Goal: Task Accomplishment & Management: Complete application form

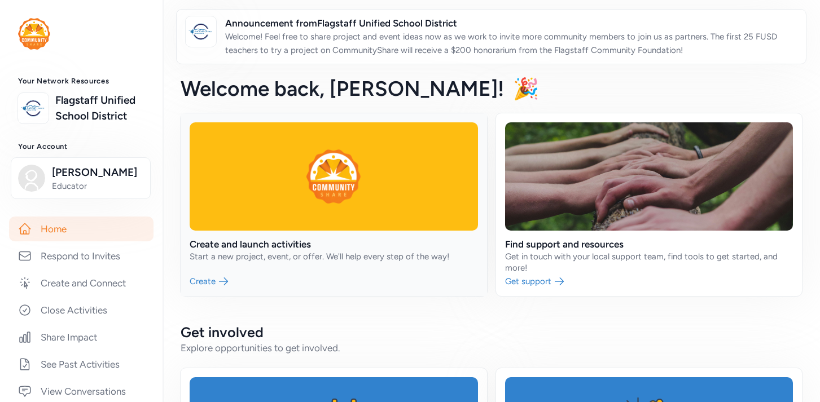
click at [217, 275] on link at bounding box center [334, 204] width 306 height 183
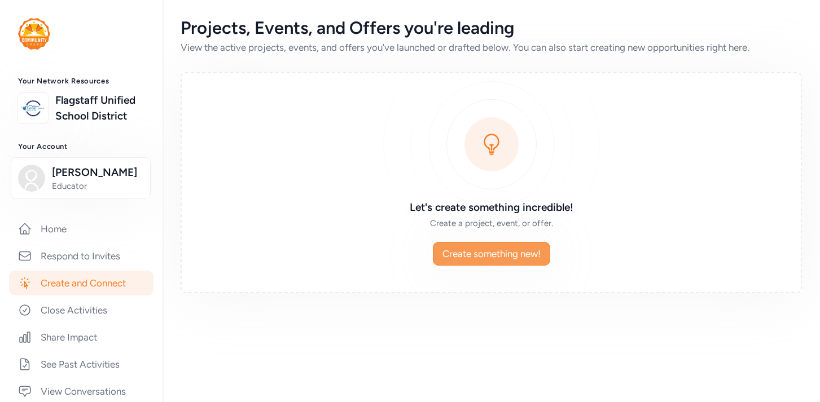
click at [517, 254] on span "Create something new!" at bounding box center [491, 254] width 98 height 14
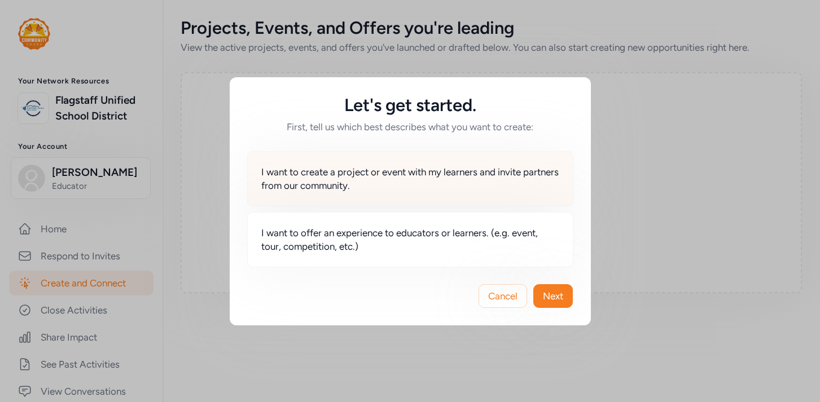
click at [364, 187] on span "I want to create a project or event with my learners and invite partners from o…" at bounding box center [410, 178] width 298 height 27
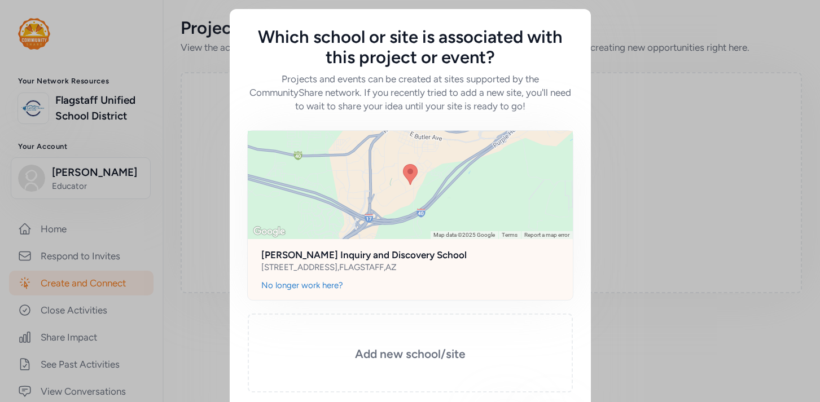
click at [424, 298] on div "No longer work here?" at bounding box center [410, 290] width 325 height 20
click at [403, 256] on h2 "[PERSON_NAME] Inquiry and Discovery School" at bounding box center [410, 255] width 298 height 14
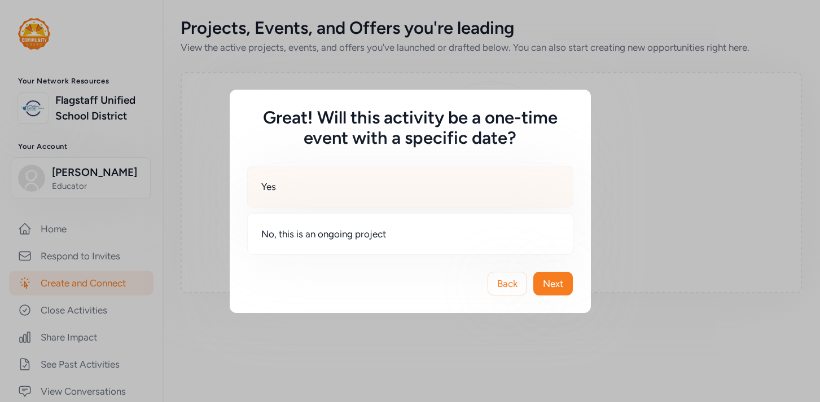
click at [416, 182] on div "Yes" at bounding box center [410, 187] width 326 height 42
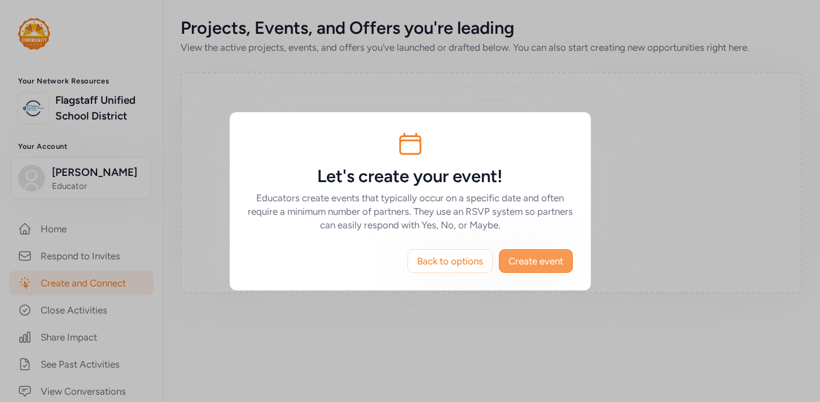
click at [535, 258] on span "Create event" at bounding box center [535, 261] width 55 height 14
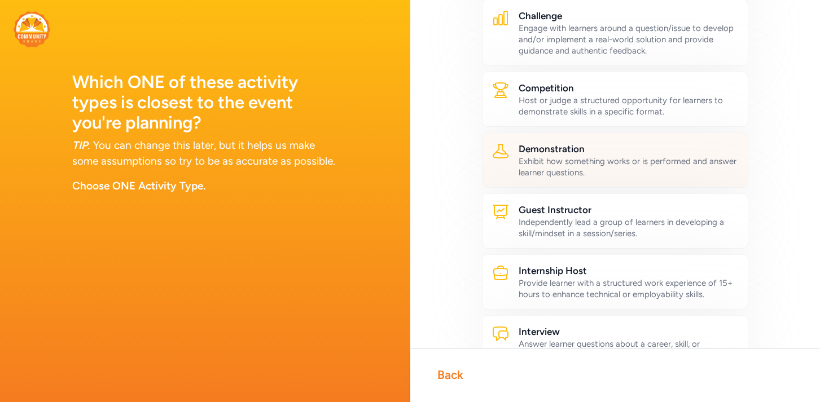
scroll to position [145, 0]
click at [609, 182] on div "Demonstration Exhibit how something works or is performed and answer learner qu…" at bounding box center [615, 159] width 267 height 55
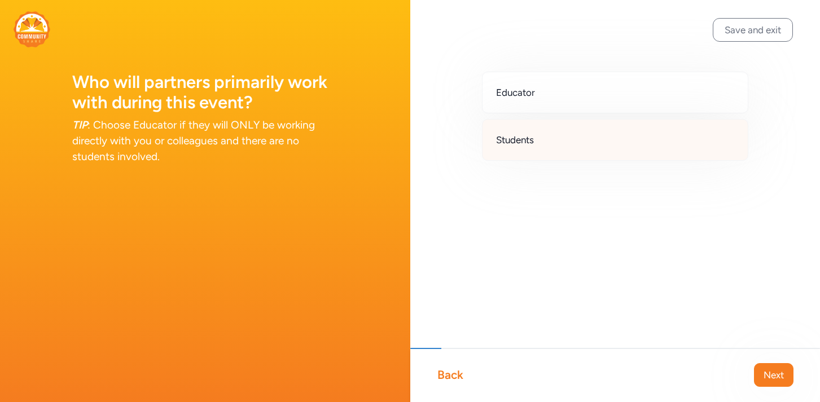
click at [573, 135] on div "Students" at bounding box center [615, 140] width 267 height 42
click at [770, 371] on span "Next" at bounding box center [773, 375] width 20 height 14
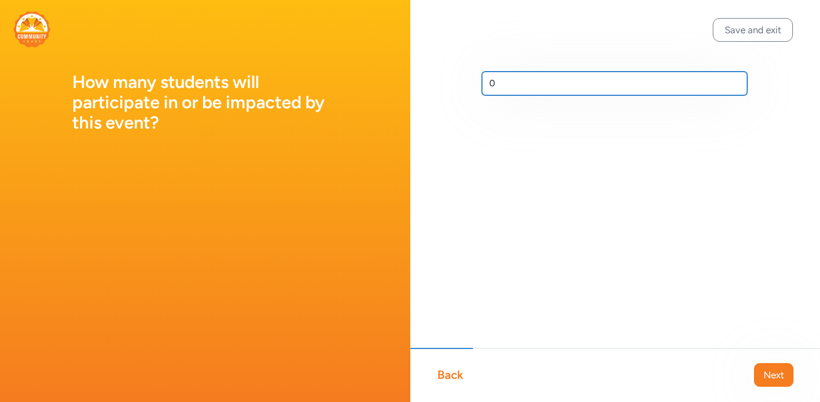
click at [536, 83] on input "0" at bounding box center [615, 84] width 266 height 24
type input "10"
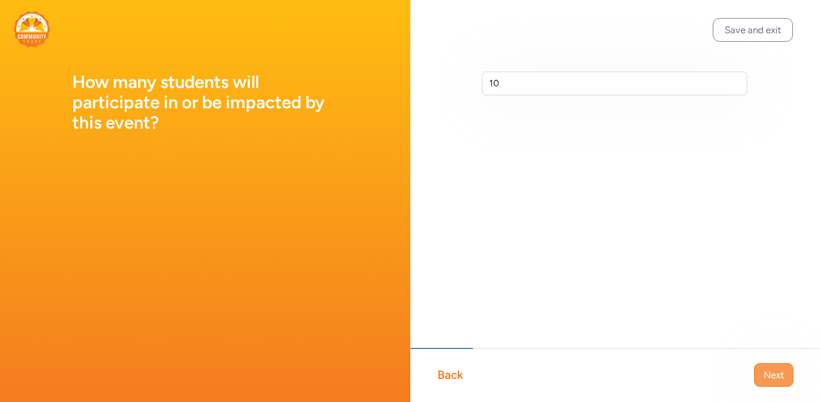
click at [774, 384] on button "Next" at bounding box center [773, 375] width 39 height 24
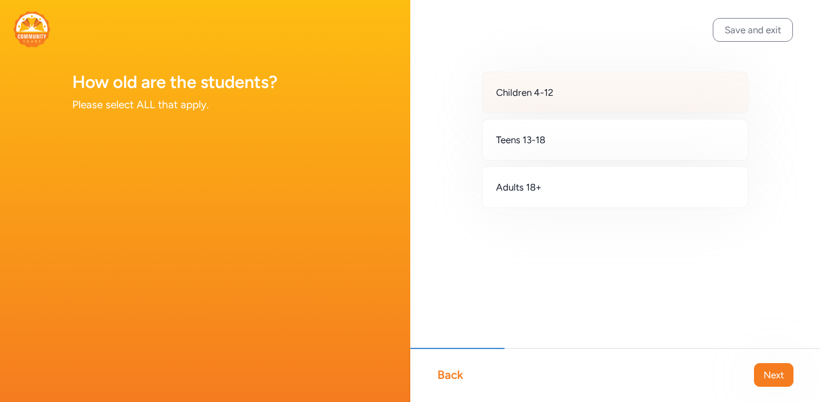
click at [648, 102] on div "Children 4-12" at bounding box center [615, 93] width 267 height 42
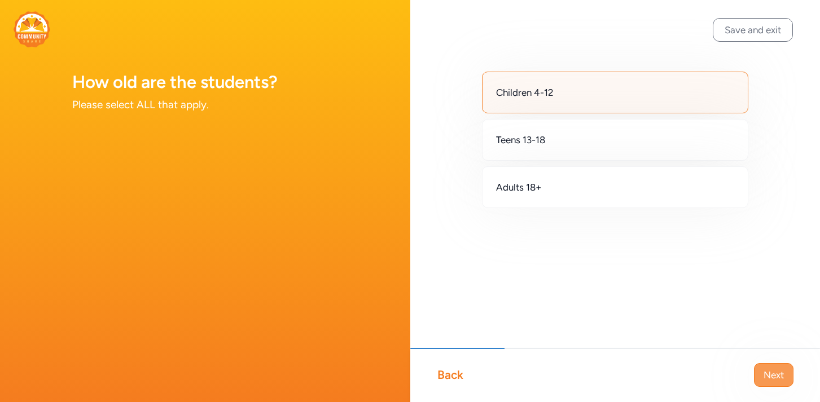
click at [782, 374] on span "Next" at bounding box center [773, 375] width 20 height 14
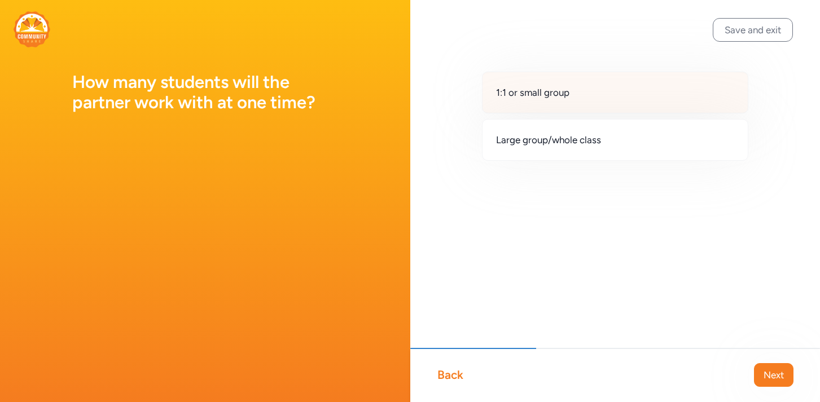
click at [610, 104] on div "1:1 or small group" at bounding box center [615, 93] width 267 height 42
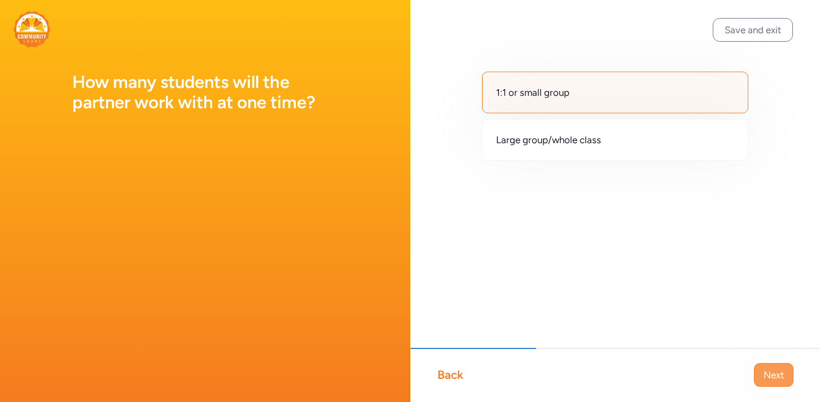
click at [775, 379] on span "Next" at bounding box center [773, 375] width 20 height 14
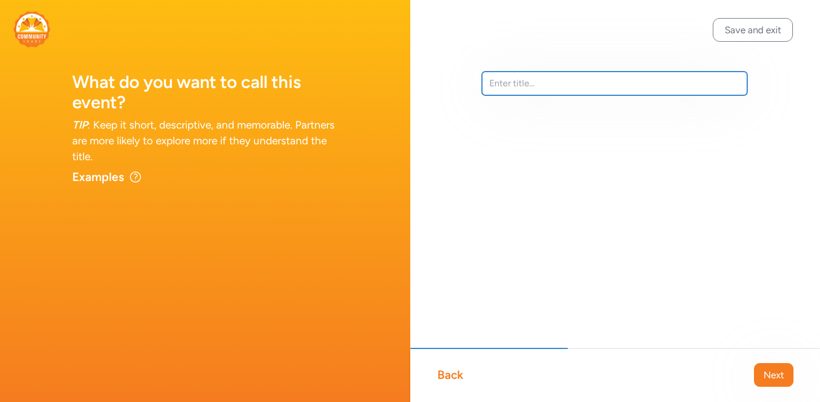
click at [572, 86] on input "text" at bounding box center [615, 84] width 266 height 24
type input "Printmaking"
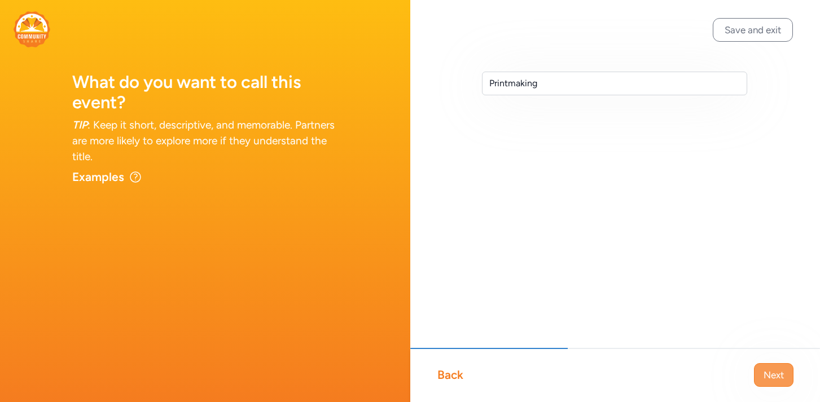
click at [777, 370] on span "Next" at bounding box center [773, 375] width 20 height 14
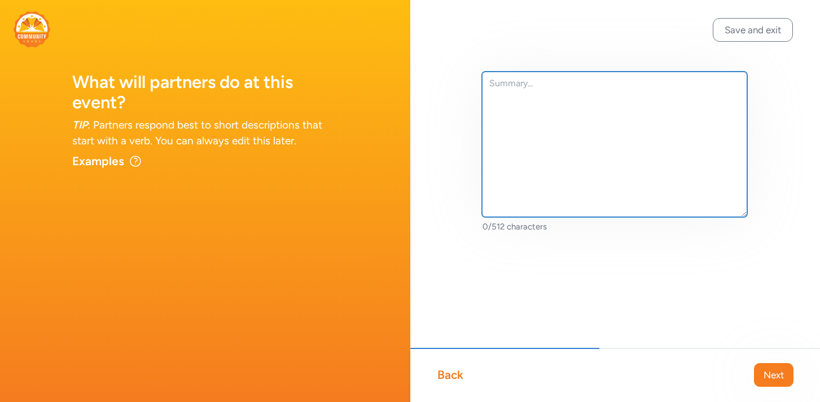
click at [596, 96] on textarea at bounding box center [615, 145] width 266 height 146
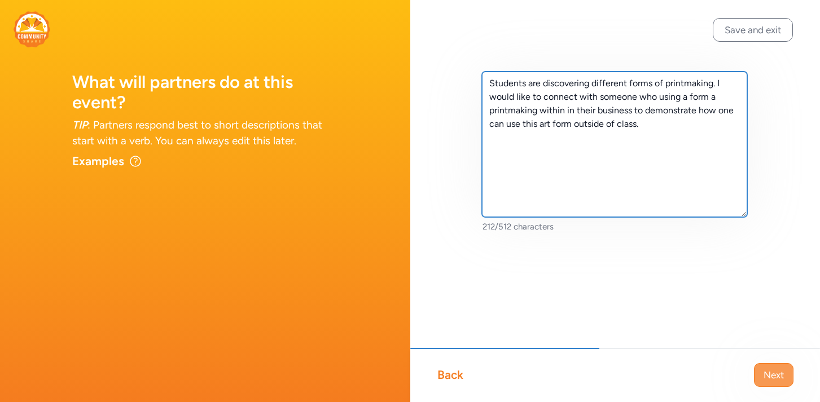
type textarea "Students are discovering different forms of printmaking. I would like to connec…"
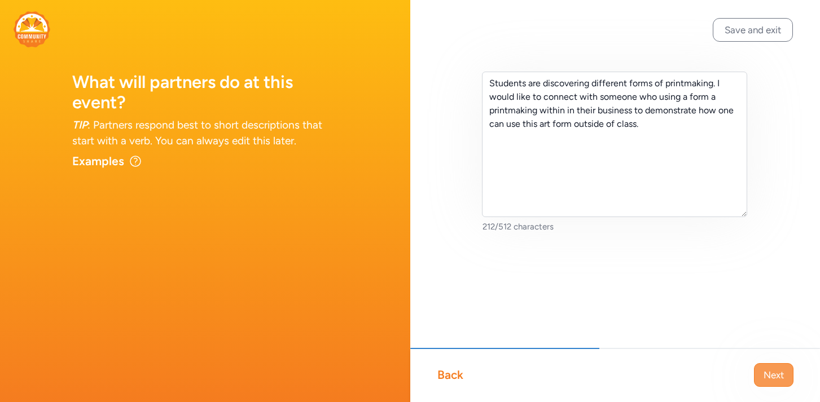
click at [767, 379] on span "Next" at bounding box center [773, 375] width 20 height 14
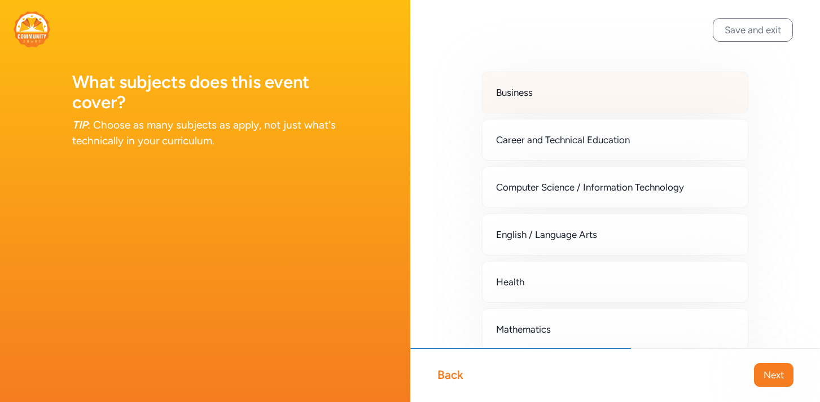
click at [568, 98] on div "Business" at bounding box center [615, 93] width 267 height 42
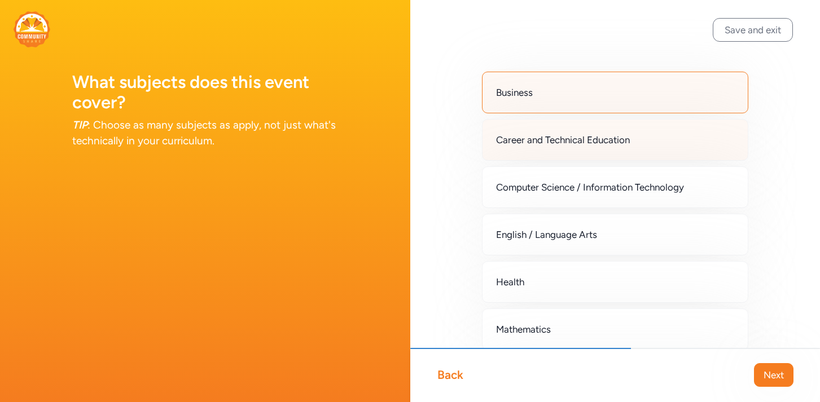
click at [566, 138] on span "Career and Technical Education" at bounding box center [563, 140] width 134 height 14
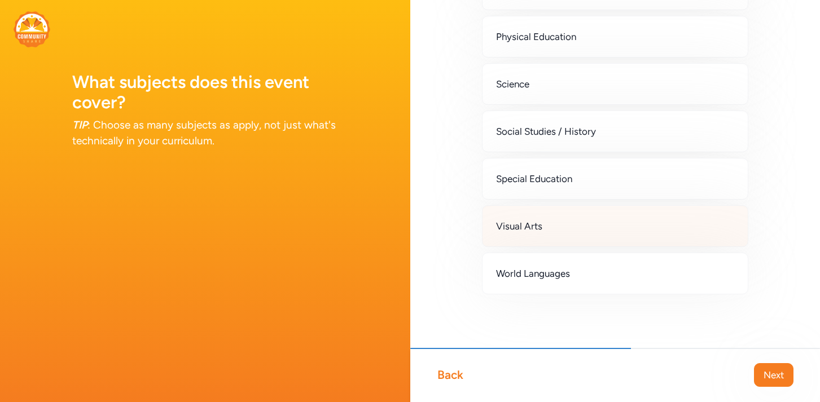
scroll to position [388, 0]
click at [566, 226] on div "Visual Arts" at bounding box center [615, 226] width 267 height 42
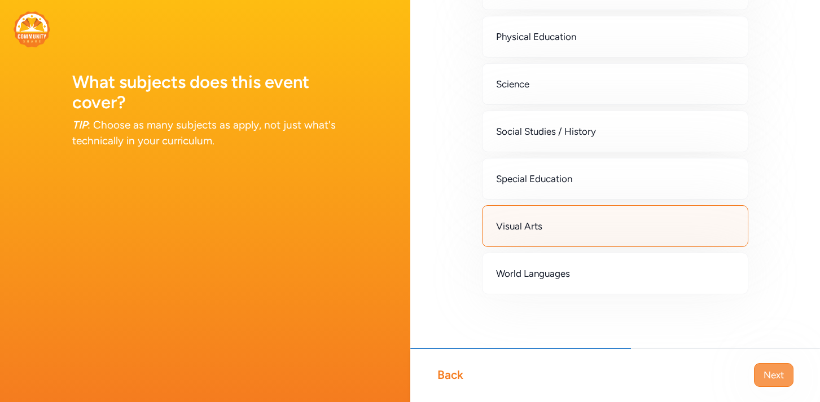
click at [783, 382] on button "Next" at bounding box center [773, 375] width 39 height 24
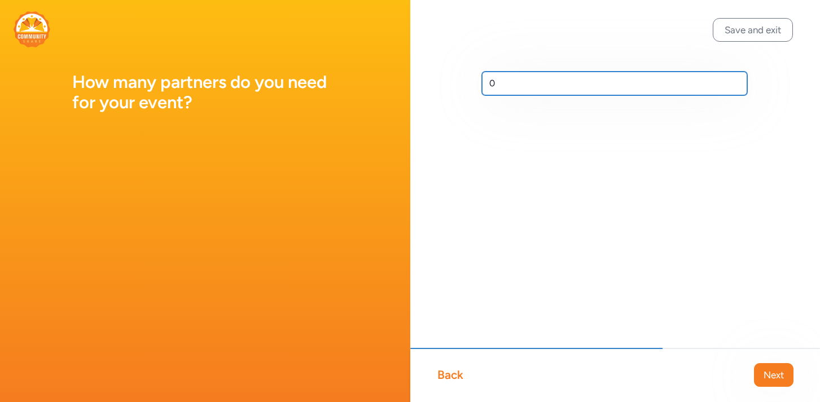
click at [641, 85] on input "0" at bounding box center [615, 84] width 266 height 24
type input "0"
type input "1"
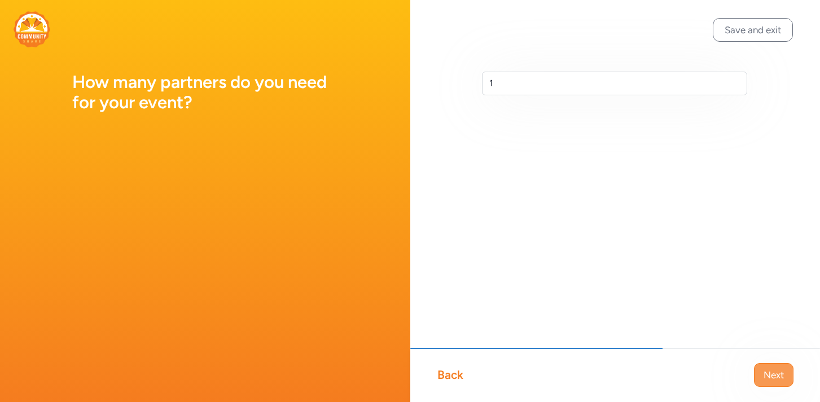
click at [790, 371] on button "Next" at bounding box center [773, 375] width 39 height 24
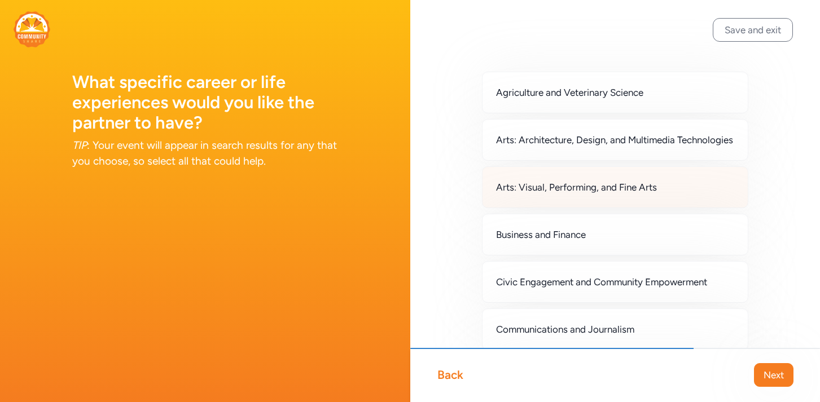
click at [609, 194] on span "Arts: Visual, Performing, and Fine Arts" at bounding box center [576, 188] width 161 height 14
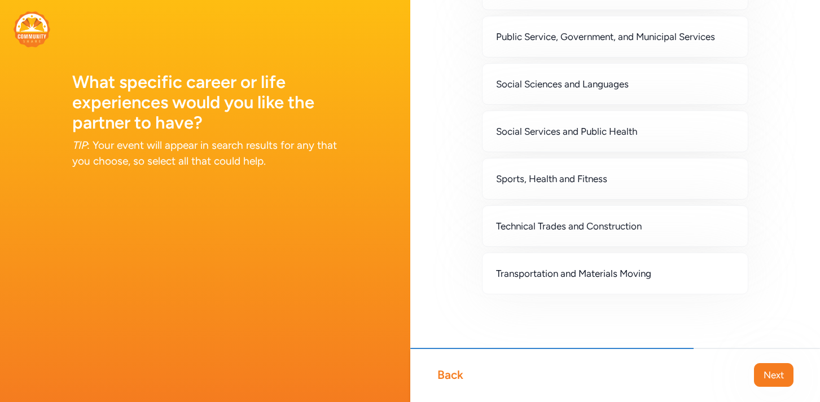
scroll to position [970, 0]
click at [768, 383] on button "Next" at bounding box center [773, 375] width 39 height 24
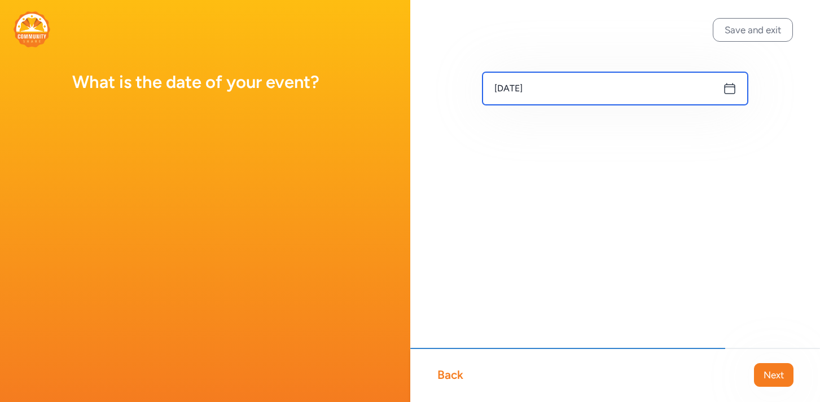
click at [644, 90] on input "[DATE]" at bounding box center [615, 88] width 266 height 33
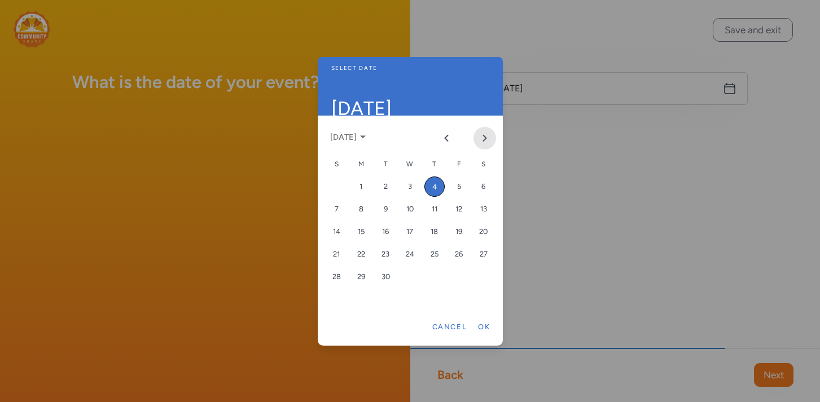
click at [484, 139] on icon "Next month" at bounding box center [484, 138] width 9 height 9
click at [464, 184] on div "3" at bounding box center [459, 187] width 20 height 20
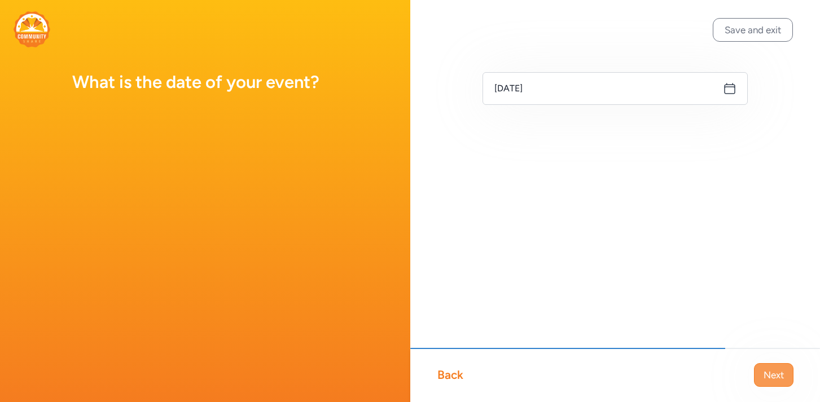
click at [784, 373] on button "Next" at bounding box center [773, 375] width 39 height 24
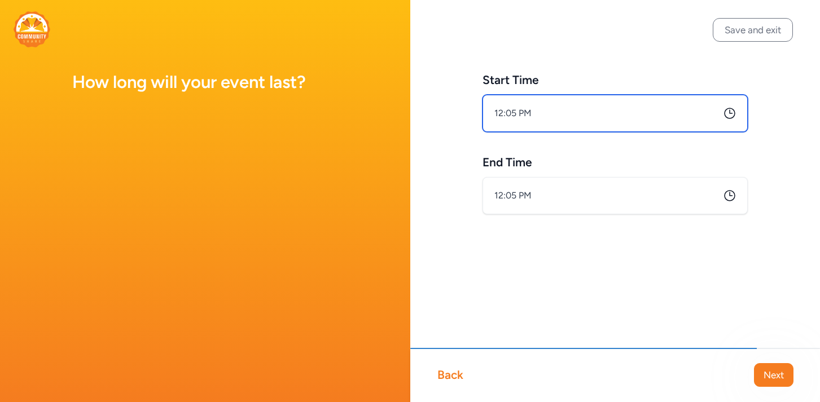
click at [658, 121] on input "12:05 PM" at bounding box center [615, 113] width 266 height 37
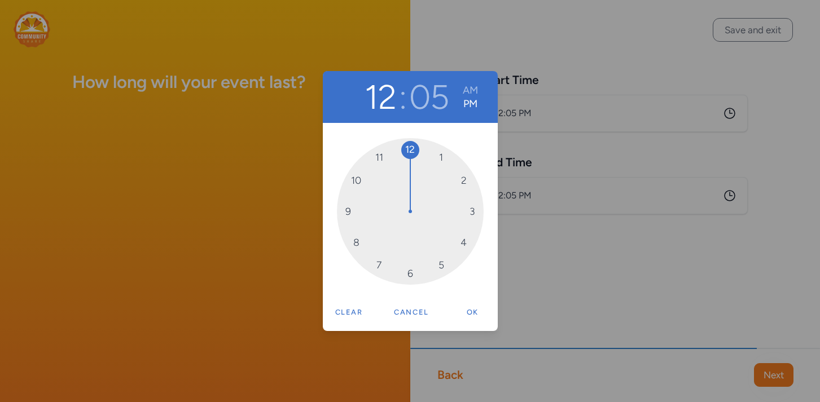
click at [647, 59] on div "12 : 05 AM PM 12 1 2 3 4 5 6 7 8 9 10 11 Clear Cancel Ok" at bounding box center [410, 201] width 820 height 402
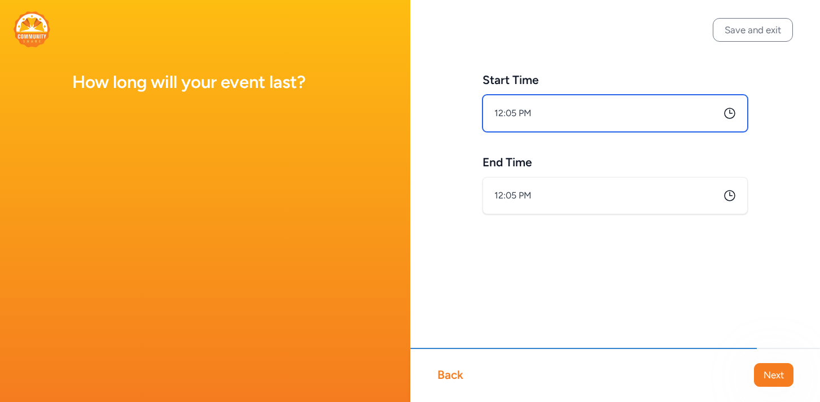
click at [569, 102] on input "12:05 PM" at bounding box center [615, 113] width 266 height 37
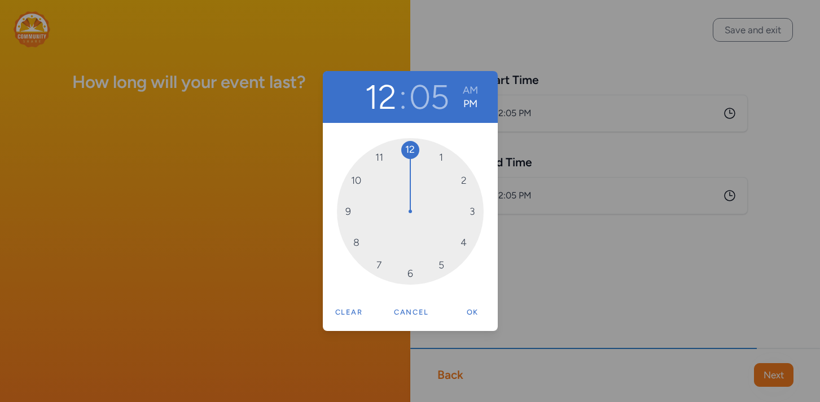
click at [569, 115] on div "12 : 05 AM PM 12 1 2 3 4 5 6 7 8 9 10 11 Clear Cancel Ok" at bounding box center [410, 201] width 820 height 402
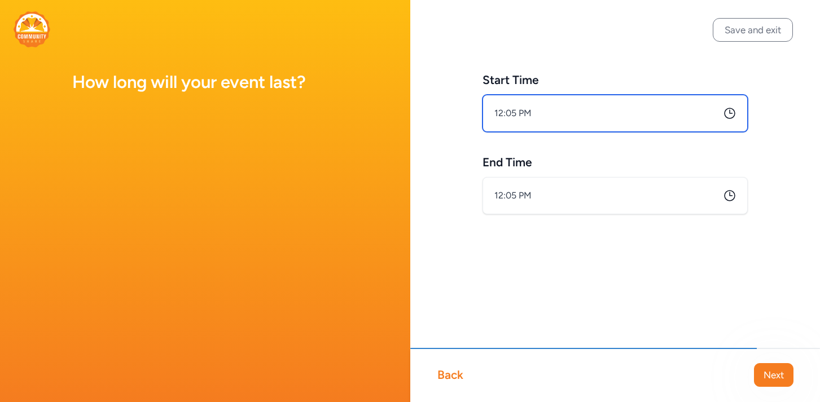
click at [592, 111] on input "12:05 PM" at bounding box center [615, 113] width 266 height 37
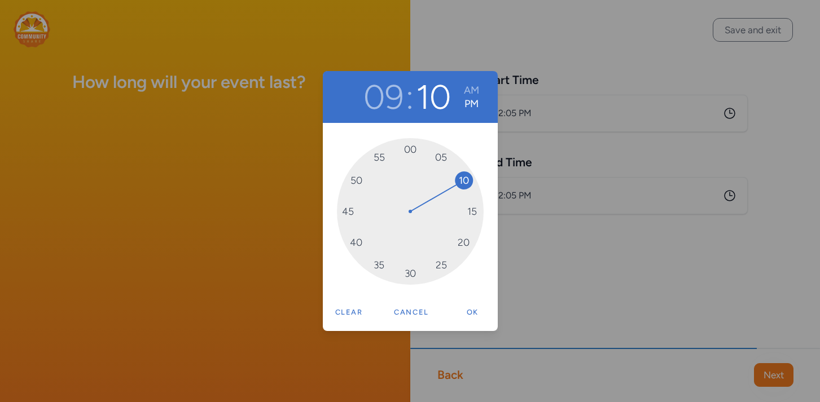
click at [566, 267] on div "09 : 10 AM PM 00 05 10 15 20 25 30 35 40 45 50 55 Clear Cancel Ok" at bounding box center [410, 201] width 820 height 402
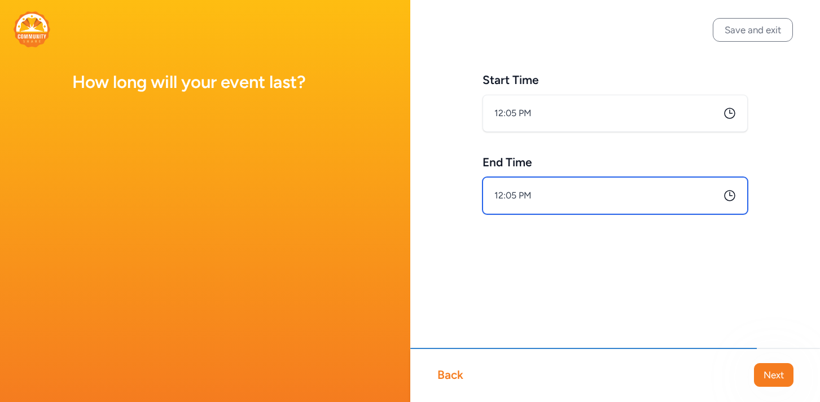
click at [534, 193] on input "12:05 PM" at bounding box center [615, 195] width 266 height 37
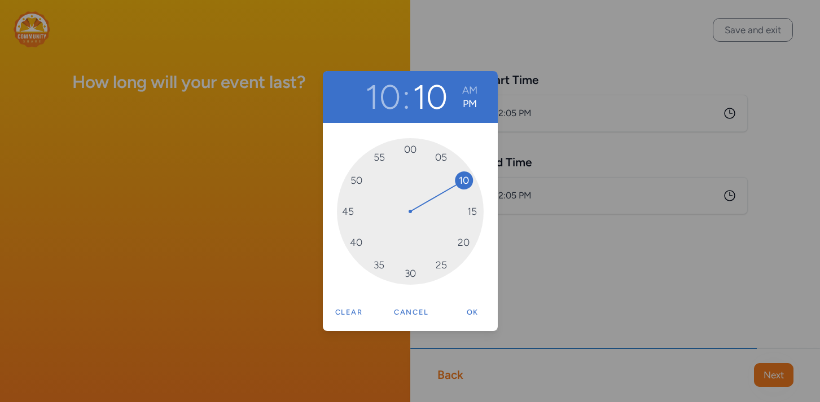
click at [543, 258] on div "10 : 10 AM PM 00 05 10 15 20 25 30 35 40 45 50 55 Clear Cancel Ok" at bounding box center [410, 201] width 820 height 402
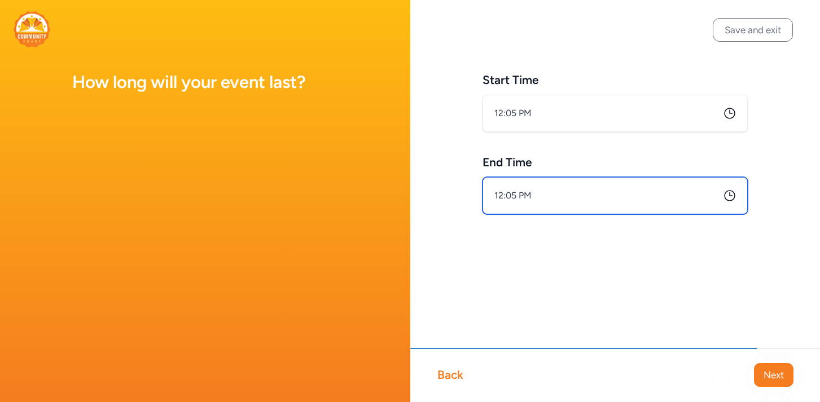
click at [521, 201] on input "12:05 PM" at bounding box center [615, 195] width 266 height 37
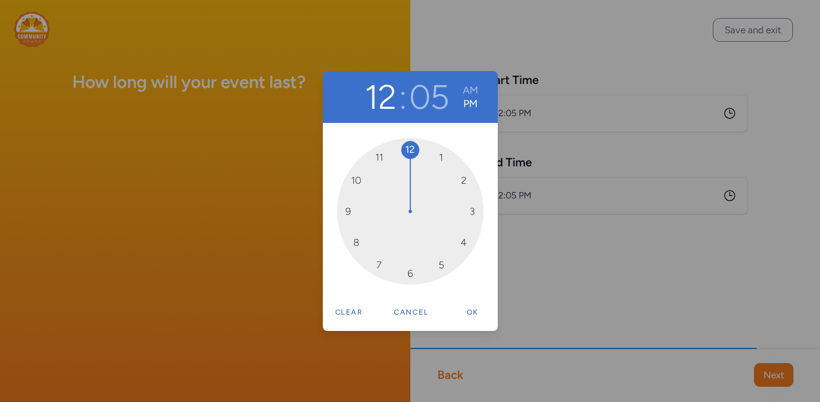
click at [521, 129] on div "12 : 05 AM PM 12 1 2 3 4 5 6 7 8 9 10 11 Clear Cancel Ok" at bounding box center [410, 201] width 820 height 402
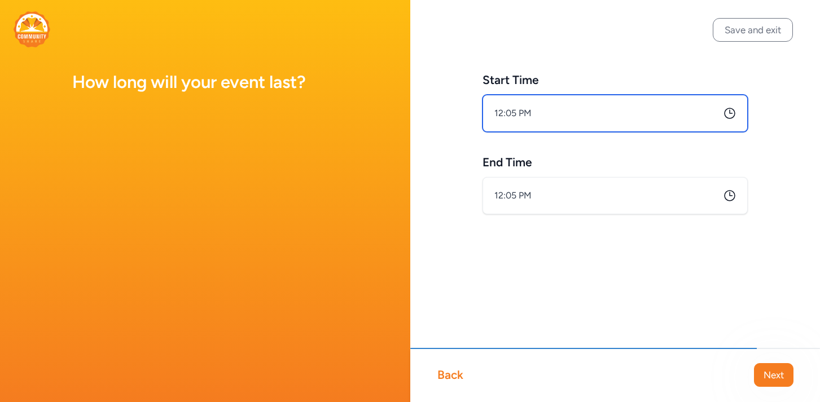
click at [511, 100] on input "12:05 PM" at bounding box center [615, 113] width 266 height 37
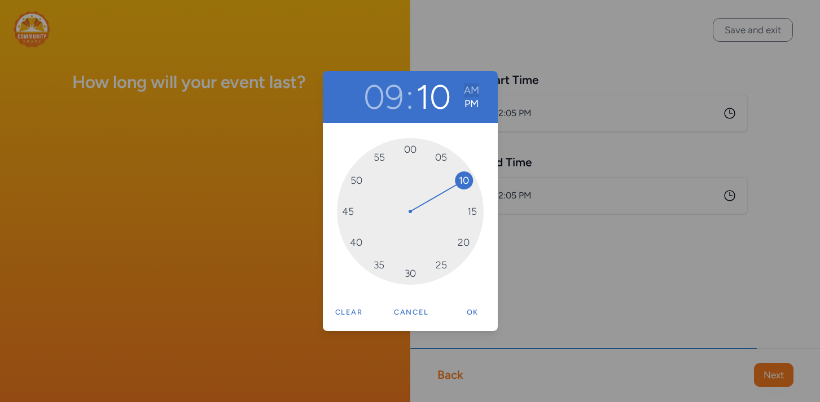
click at [467, 90] on button "AM" at bounding box center [471, 91] width 15 height 14
click at [474, 312] on button "Ok" at bounding box center [472, 312] width 36 height 23
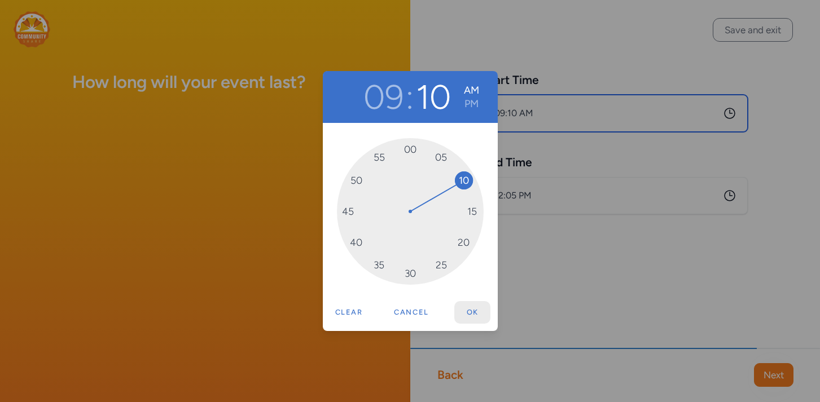
type input "9:10 AM"
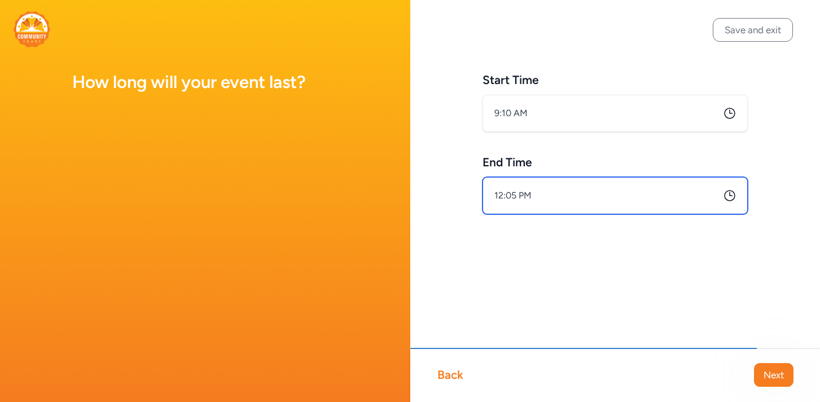
click at [509, 203] on input "12:05 PM" at bounding box center [615, 195] width 266 height 37
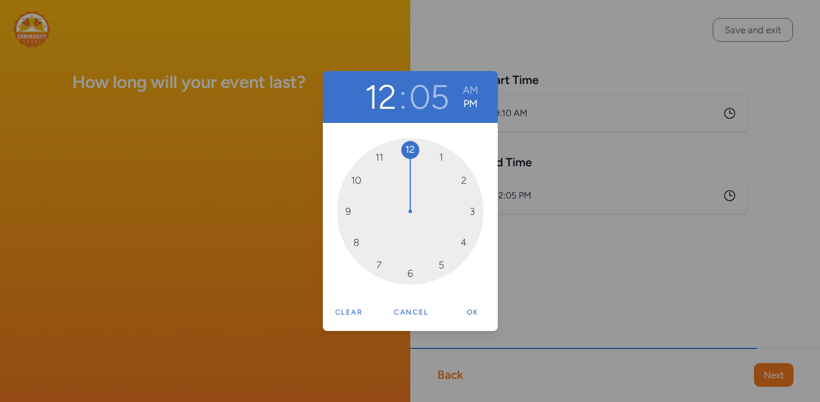
click at [509, 203] on div "12 : 05 AM PM 12 1 2 3 4 5 6 7 8 9 10 11 Clear Cancel Ok" at bounding box center [410, 201] width 820 height 402
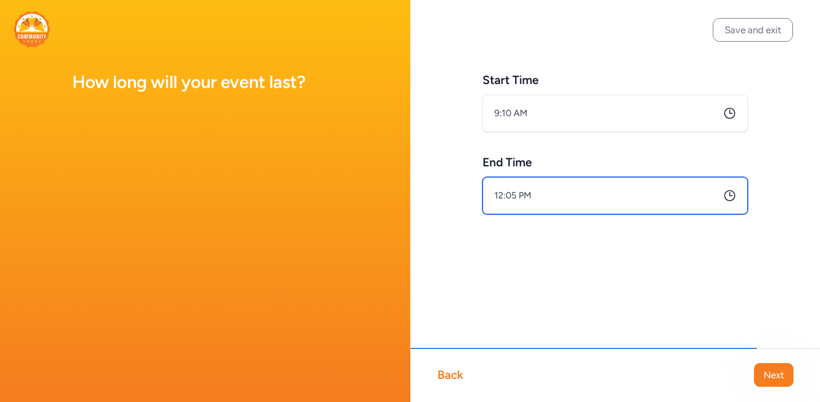
click at [516, 201] on input "12:05 PM" at bounding box center [615, 195] width 266 height 37
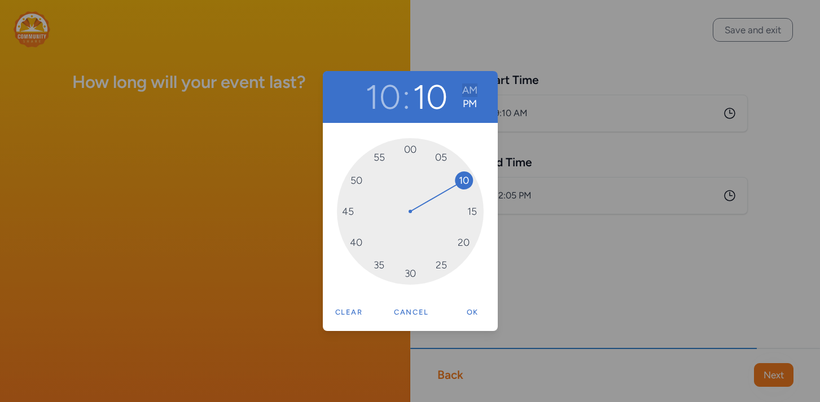
click at [467, 94] on button "AM" at bounding box center [469, 91] width 15 height 14
click at [472, 89] on button "AM" at bounding box center [469, 91] width 15 height 14
click at [477, 315] on button "Ok" at bounding box center [472, 312] width 36 height 23
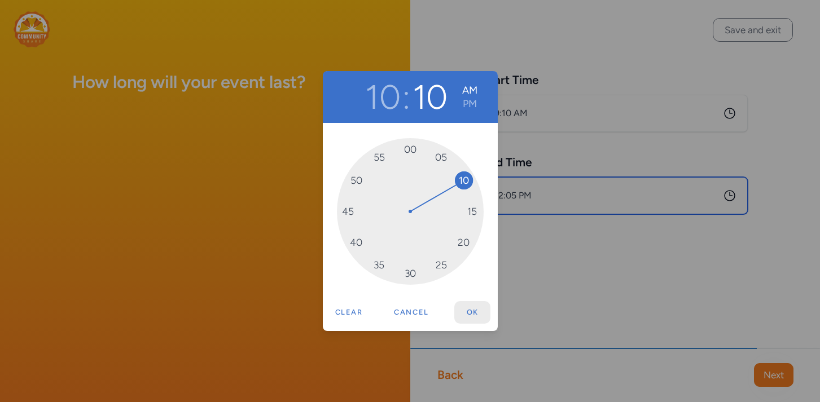
type input "10:10 AM"
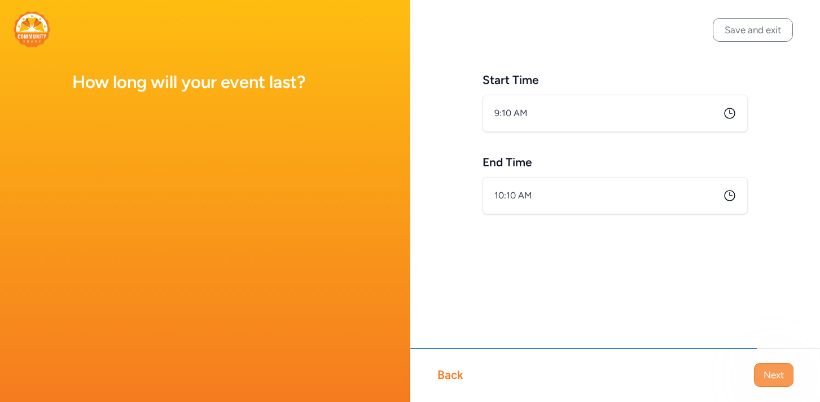
click at [776, 383] on button "Next" at bounding box center [773, 375] width 39 height 24
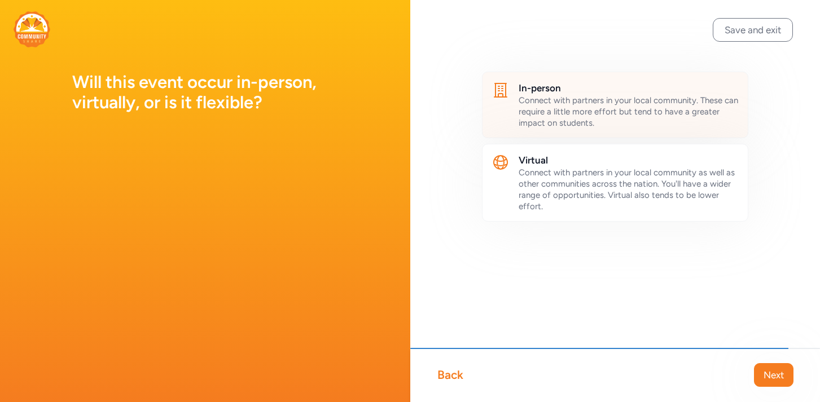
click at [660, 118] on div "Connect with partners in your local community. These can require a little more …" at bounding box center [629, 112] width 221 height 34
click at [770, 377] on span "Next" at bounding box center [773, 375] width 20 height 14
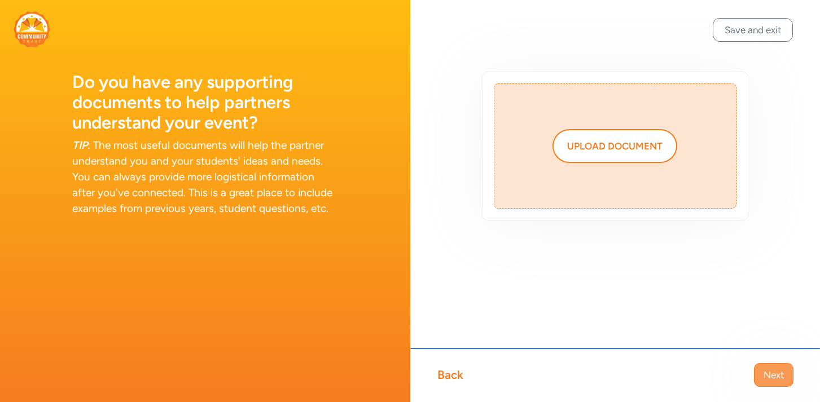
click at [774, 385] on button "Next" at bounding box center [773, 375] width 39 height 24
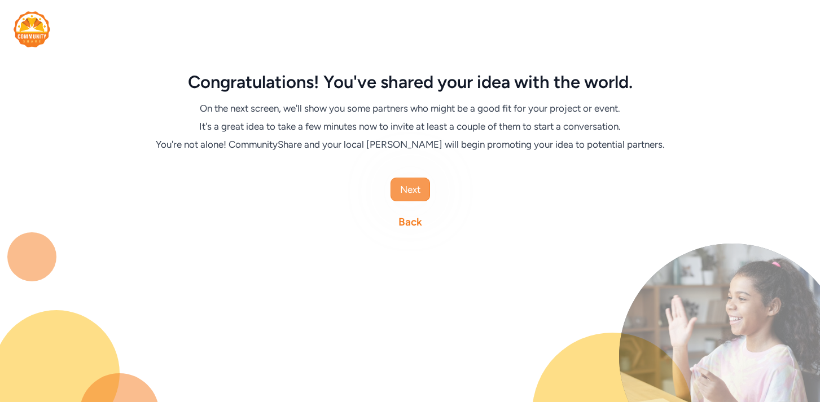
click at [409, 188] on span "Next" at bounding box center [410, 190] width 20 height 14
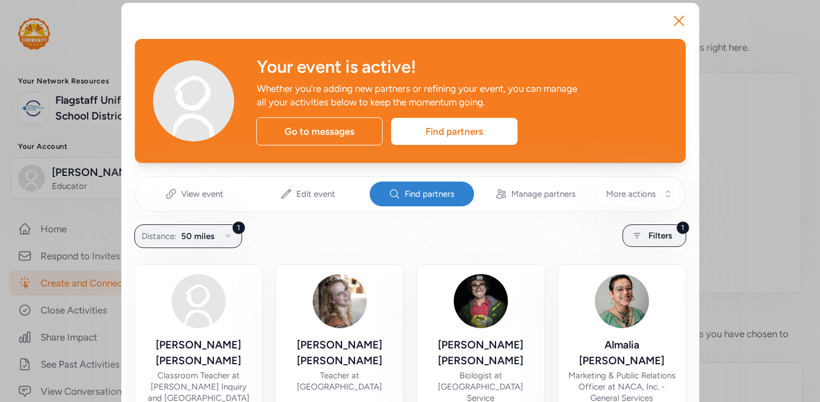
scroll to position [6, 0]
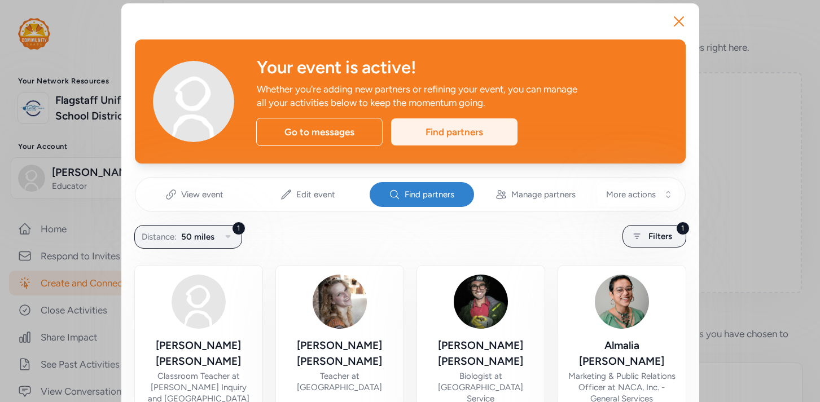
click at [438, 129] on div "Find partners" at bounding box center [454, 131] width 126 height 27
click at [495, 137] on div "Find partners" at bounding box center [454, 131] width 126 height 27
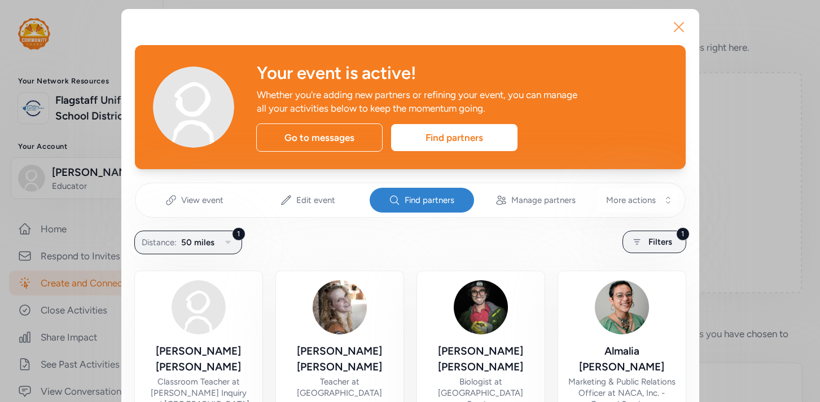
click at [678, 27] on icon "button" at bounding box center [678, 27] width 9 height 9
